Goal: Information Seeking & Learning: Learn about a topic

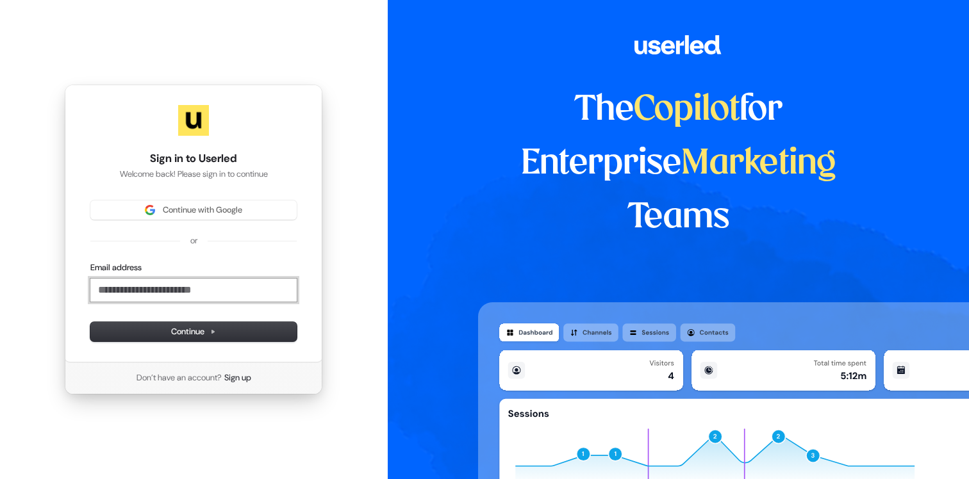
click at [160, 292] on input "Email address" at bounding box center [193, 290] width 206 height 23
click at [203, 328] on span "Continue" at bounding box center [193, 332] width 45 height 12
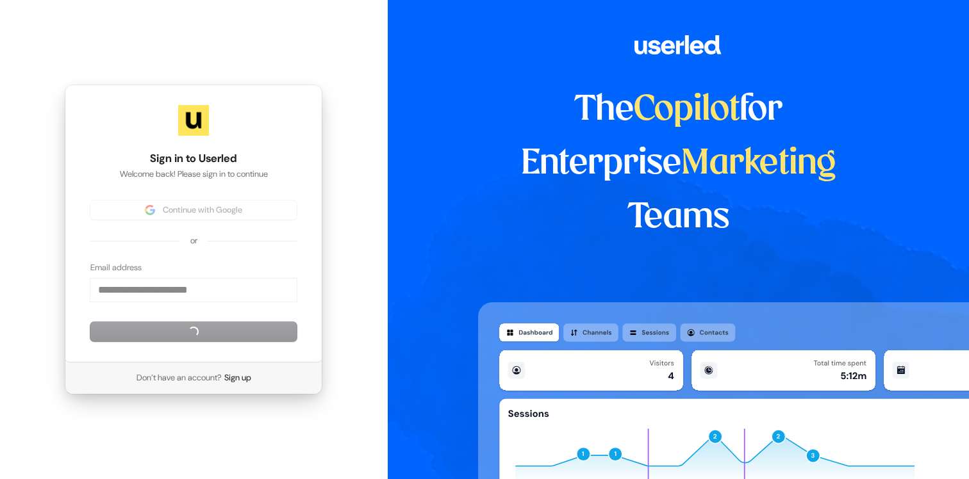
type input "**********"
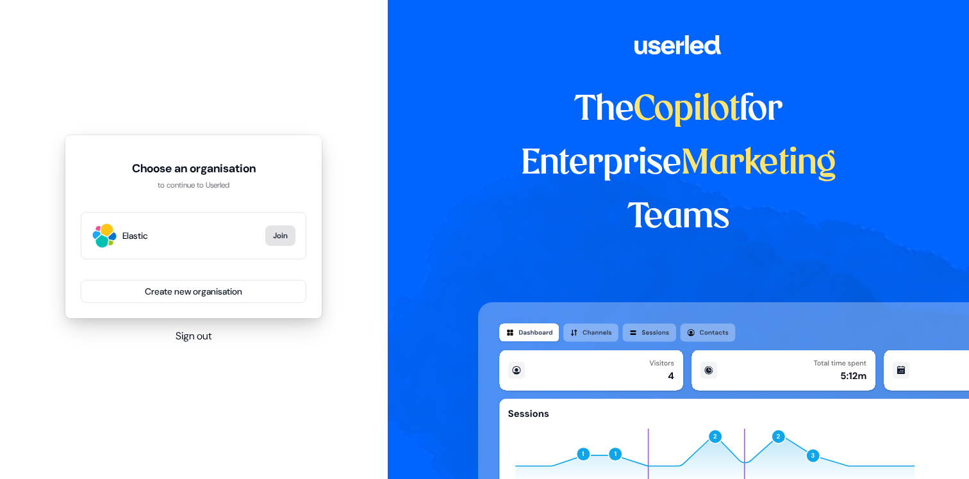
click at [281, 238] on button "Join" at bounding box center [280, 236] width 30 height 21
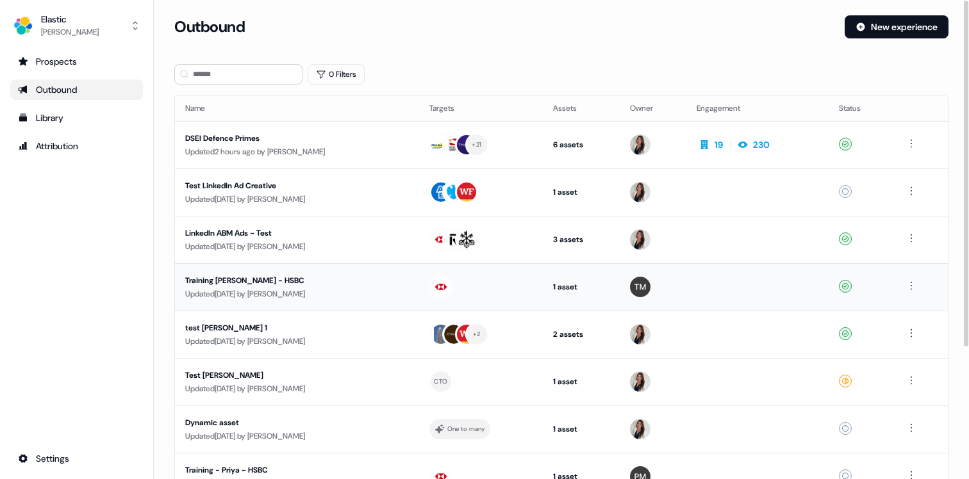
click at [255, 280] on div "Training Tanvee - HSBC" at bounding box center [297, 280] width 224 height 13
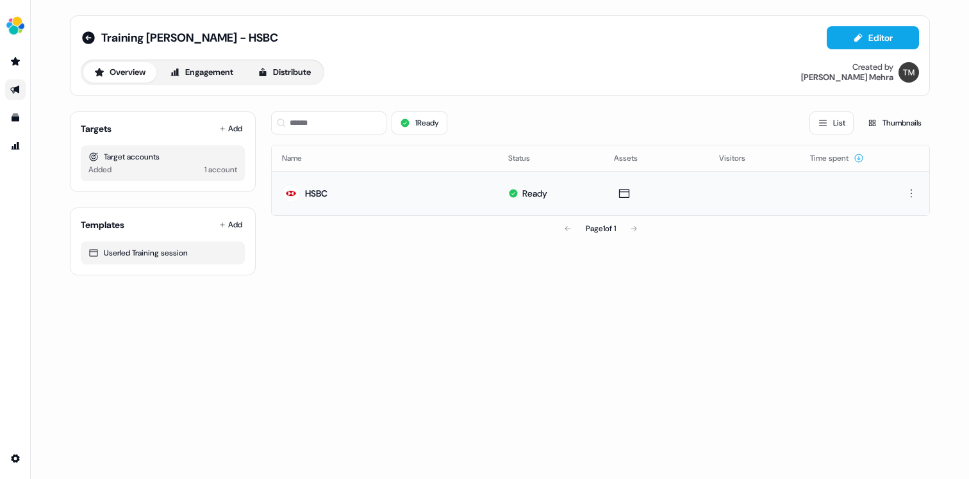
click at [319, 194] on div "HSBC" at bounding box center [316, 193] width 22 height 13
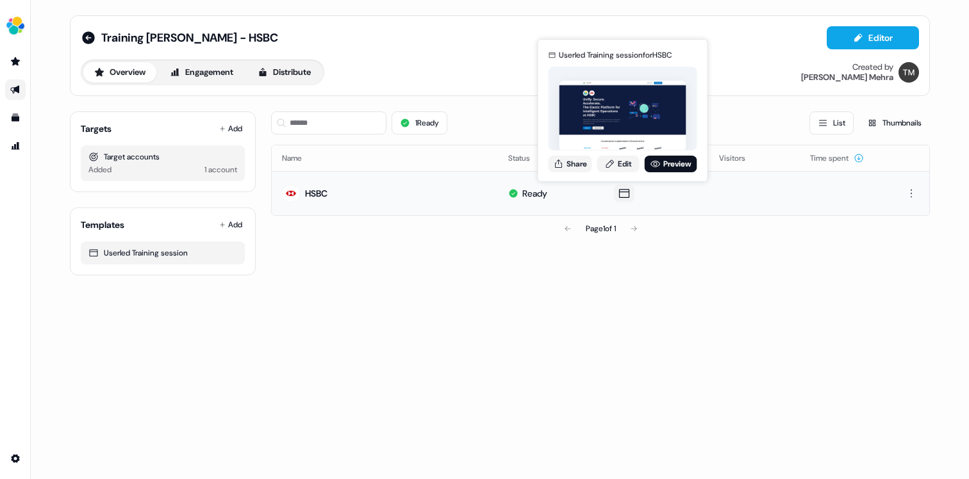
click at [622, 194] on icon at bounding box center [624, 193] width 15 height 13
click at [678, 166] on link "Preview" at bounding box center [671, 164] width 53 height 17
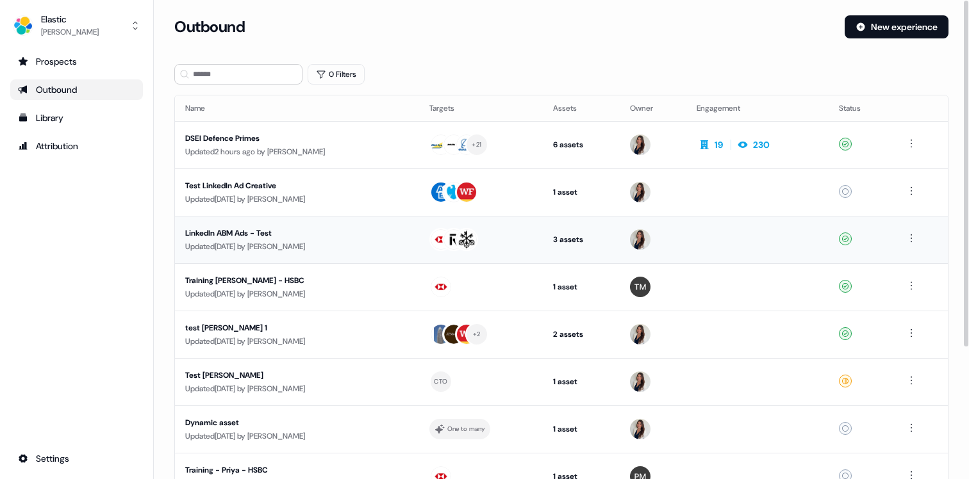
click at [245, 232] on div "LinkedIn ABM Ads - Test" at bounding box center [297, 233] width 224 height 13
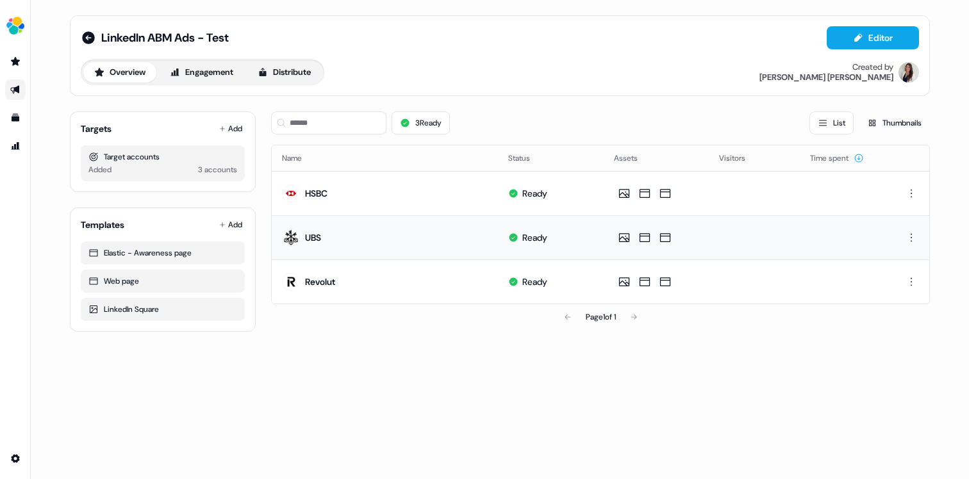
click at [316, 237] on div "UBS" at bounding box center [313, 237] width 16 height 13
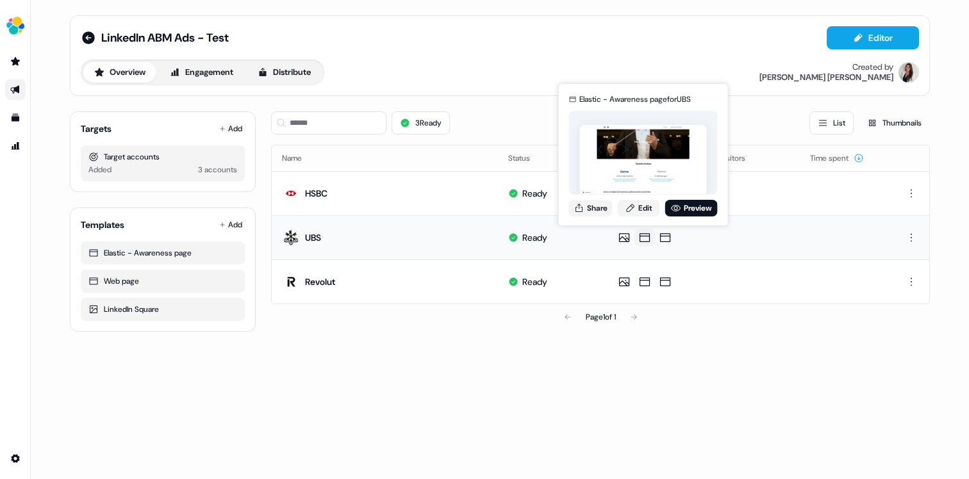
click at [642, 241] on icon at bounding box center [645, 237] width 10 height 9
click at [689, 208] on link "Preview" at bounding box center [691, 208] width 53 height 17
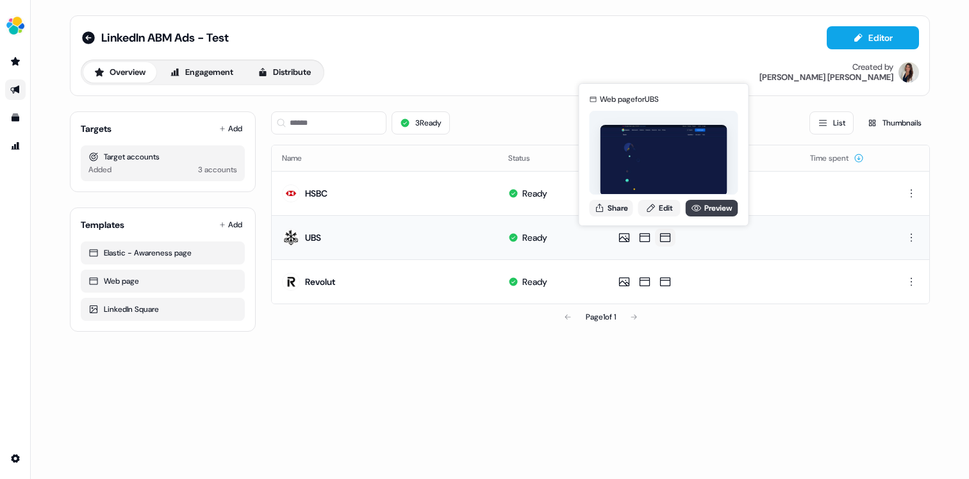
click at [699, 208] on icon at bounding box center [697, 208] width 10 height 6
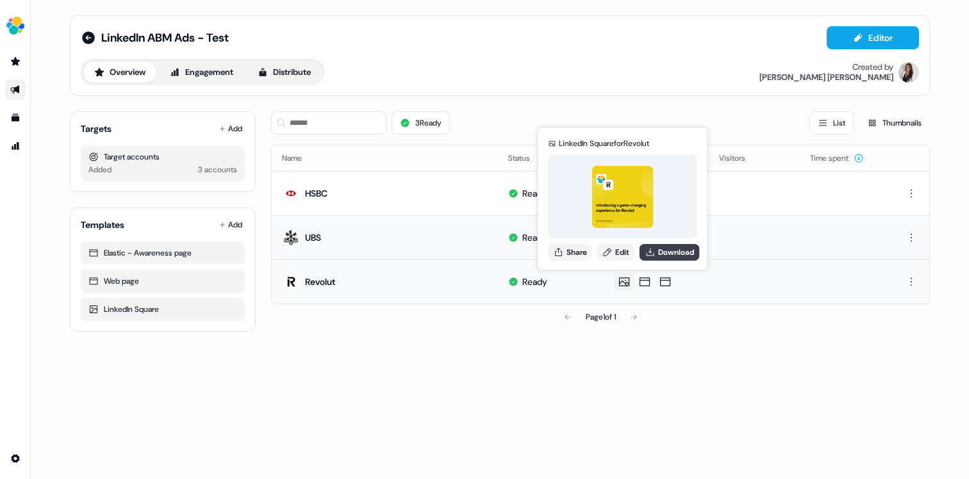
click at [656, 253] on icon at bounding box center [650, 252] width 10 height 10
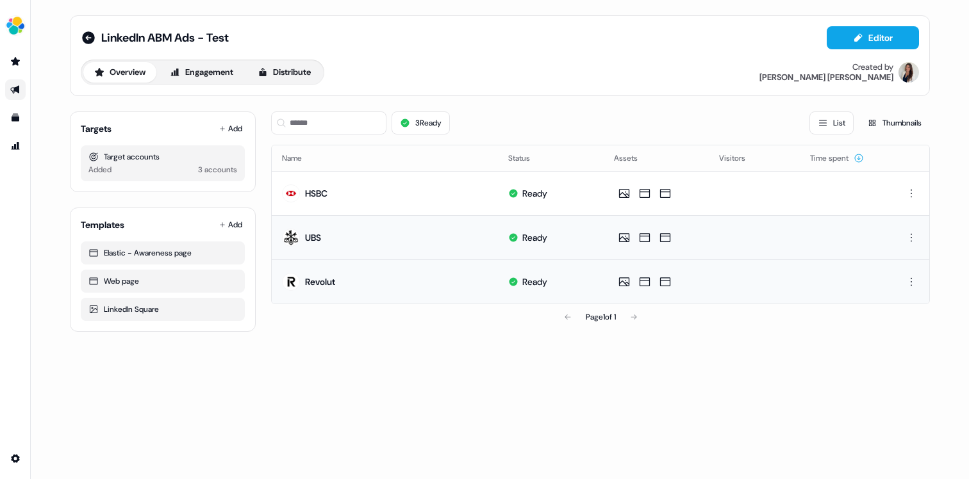
drag, startPoint x: 682, startPoint y: 360, endPoint x: 637, endPoint y: 303, distance: 73.5
click at [682, 360] on div "LinkedIn ABM Ads - Test Editor Overview Engagement Distribute Created by Kelly …" at bounding box center [500, 239] width 938 height 479
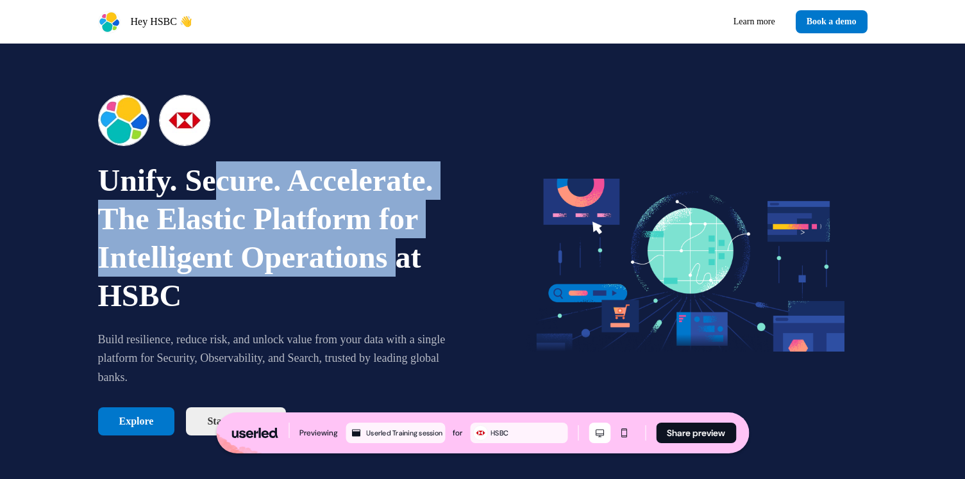
drag, startPoint x: 259, startPoint y: 211, endPoint x: 400, endPoint y: 271, distance: 153.4
click at [397, 270] on h1 "Unify. Secure. Accelerate. The Elastic Platform for Intelligent Operations at H…" at bounding box center [281, 239] width 367 height 154
drag, startPoint x: 400, startPoint y: 271, endPoint x: 237, endPoint y: 299, distance: 165.2
click at [400, 271] on p "The Elastic Platform for Intelligent Operations at HSBC" at bounding box center [281, 257] width 367 height 115
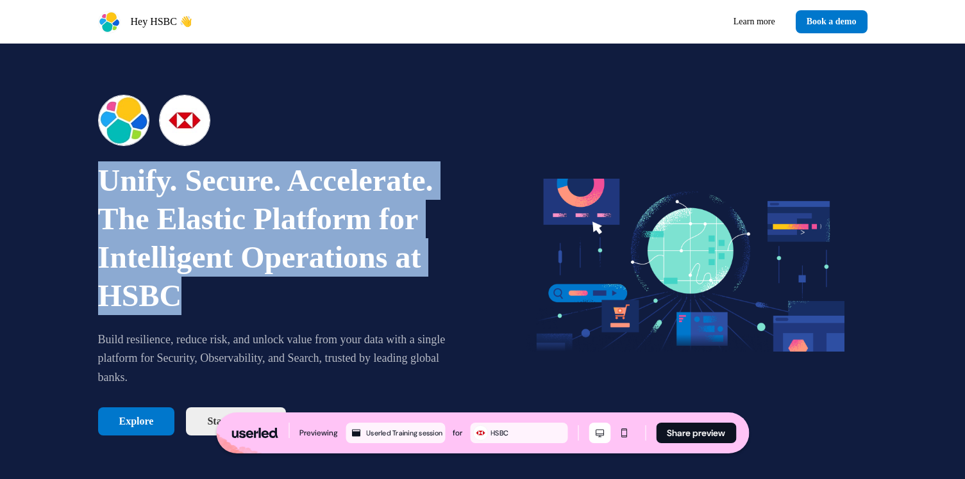
drag, startPoint x: 154, startPoint y: 276, endPoint x: 99, endPoint y: 196, distance: 97.3
click at [99, 196] on h1 "Unify. Secure. Accelerate. The Elastic Platform for Intelligent Operations at H…" at bounding box center [281, 239] width 367 height 154
click at [99, 196] on p "Unify. Secure. Accelerate." at bounding box center [281, 181] width 367 height 38
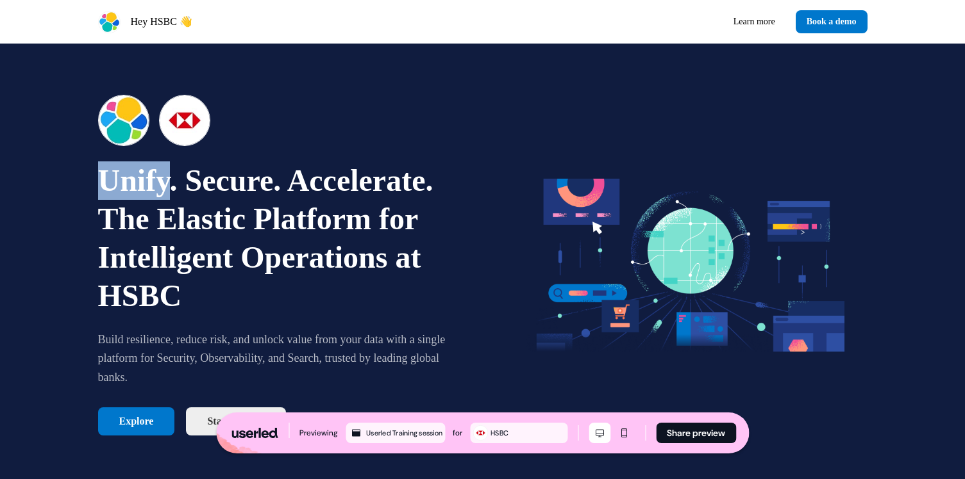
click at [99, 196] on p "Unify. Secure. Accelerate." at bounding box center [281, 181] width 367 height 38
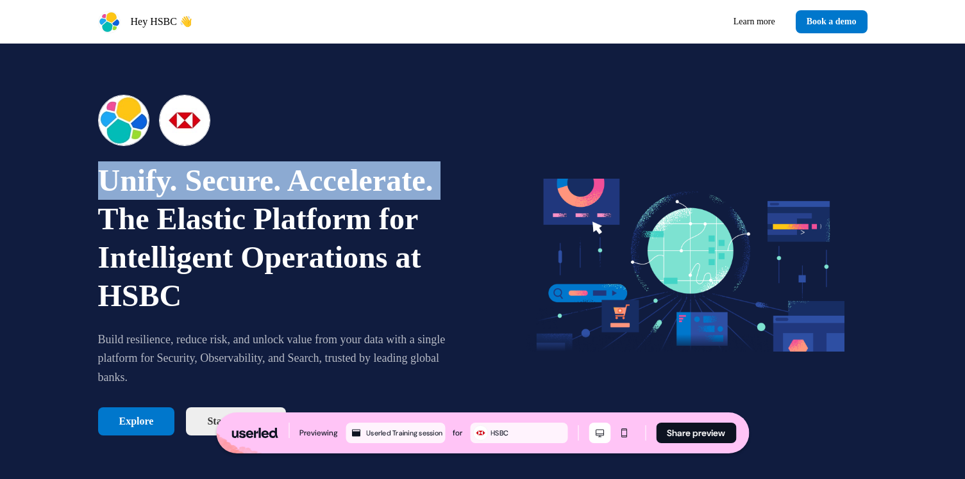
drag, startPoint x: 99, startPoint y: 196, endPoint x: 135, endPoint y: 205, distance: 37.0
click at [99, 197] on p "Unify. Secure. Accelerate." at bounding box center [281, 181] width 367 height 38
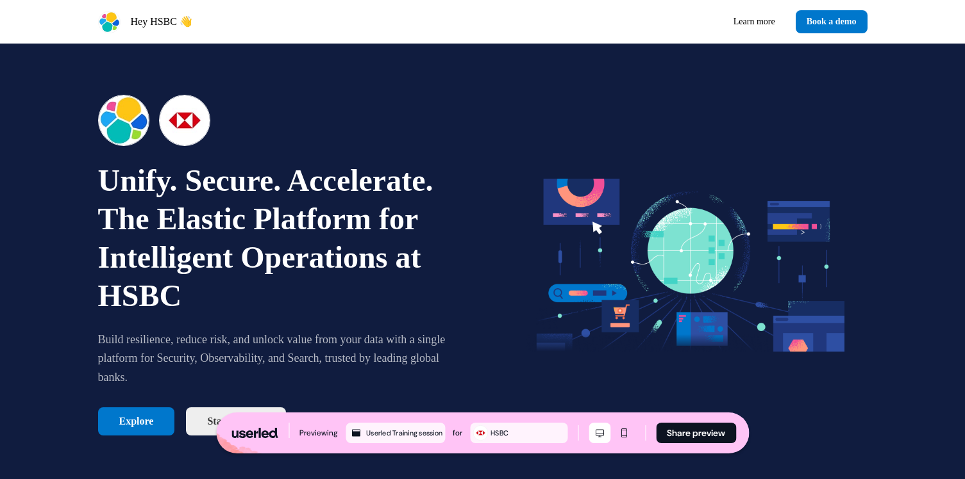
click at [135, 205] on p "The Elastic Platform for Intelligent Operations at HSBC" at bounding box center [281, 257] width 367 height 115
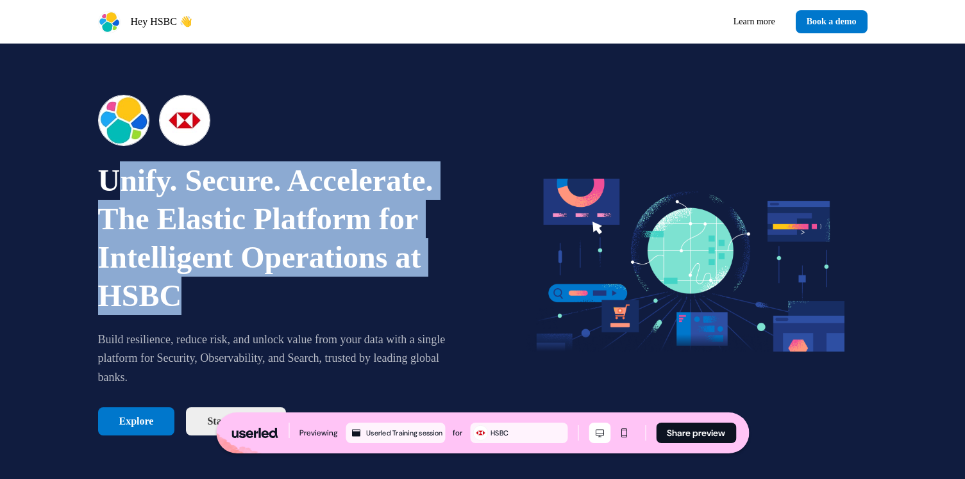
drag, startPoint x: 179, startPoint y: 299, endPoint x: 113, endPoint y: 197, distance: 121.4
click at [113, 197] on h1 "Unify. Secure. Accelerate. The Elastic Platform for Intelligent Operations at H…" at bounding box center [281, 239] width 367 height 154
click at [117, 200] on p "The Elastic Platform for Intelligent Operations at HSBC" at bounding box center [281, 257] width 367 height 115
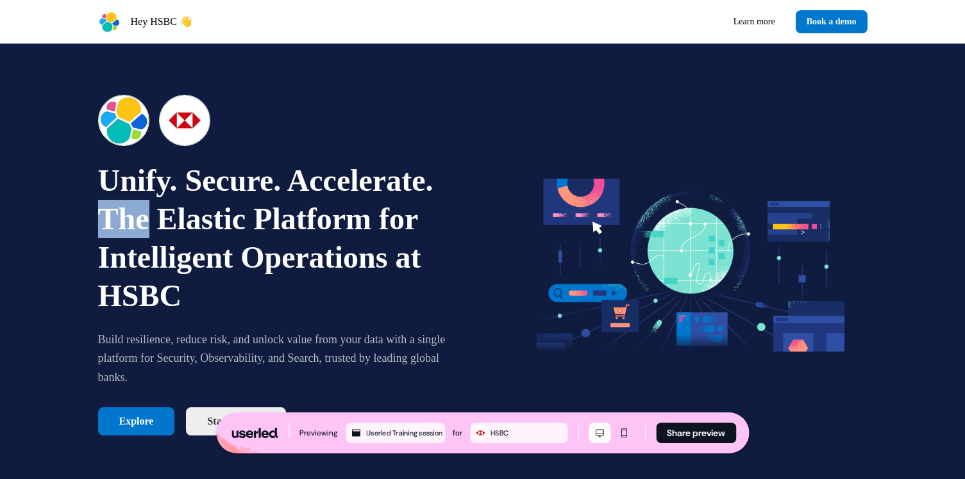
click at [117, 200] on p "The Elastic Platform for Intelligent Operations at HSBC" at bounding box center [281, 257] width 367 height 115
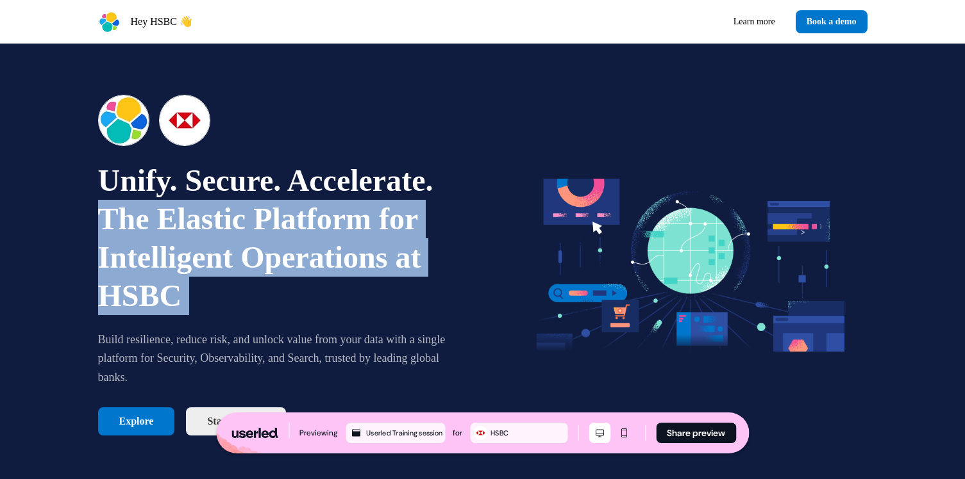
drag, startPoint x: 117, startPoint y: 199, endPoint x: 201, endPoint y: 215, distance: 85.0
click at [119, 200] on p "The Elastic Platform for Intelligent Operations at HSBC" at bounding box center [281, 257] width 367 height 115
click at [201, 215] on p "The Elastic Platform for Intelligent Operations at HSBC" at bounding box center [281, 257] width 367 height 115
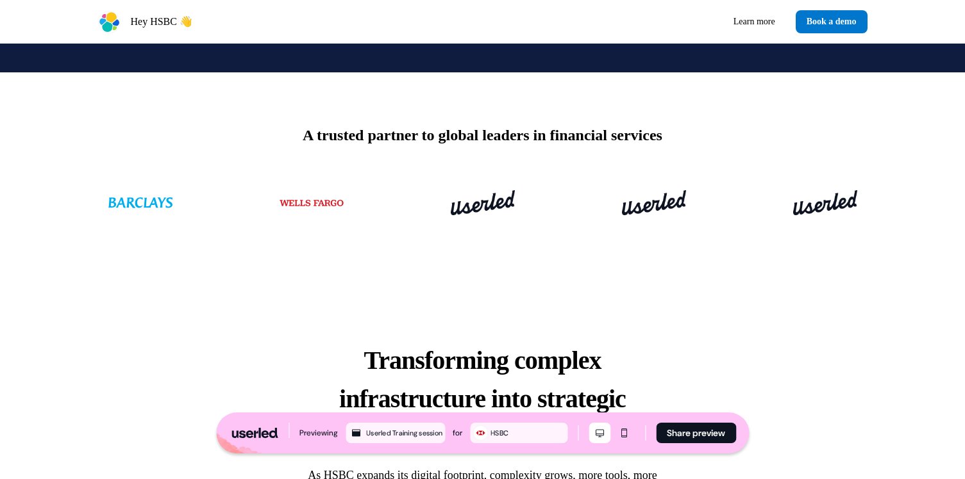
scroll to position [473, 0]
